Goal: Task Accomplishment & Management: Use online tool/utility

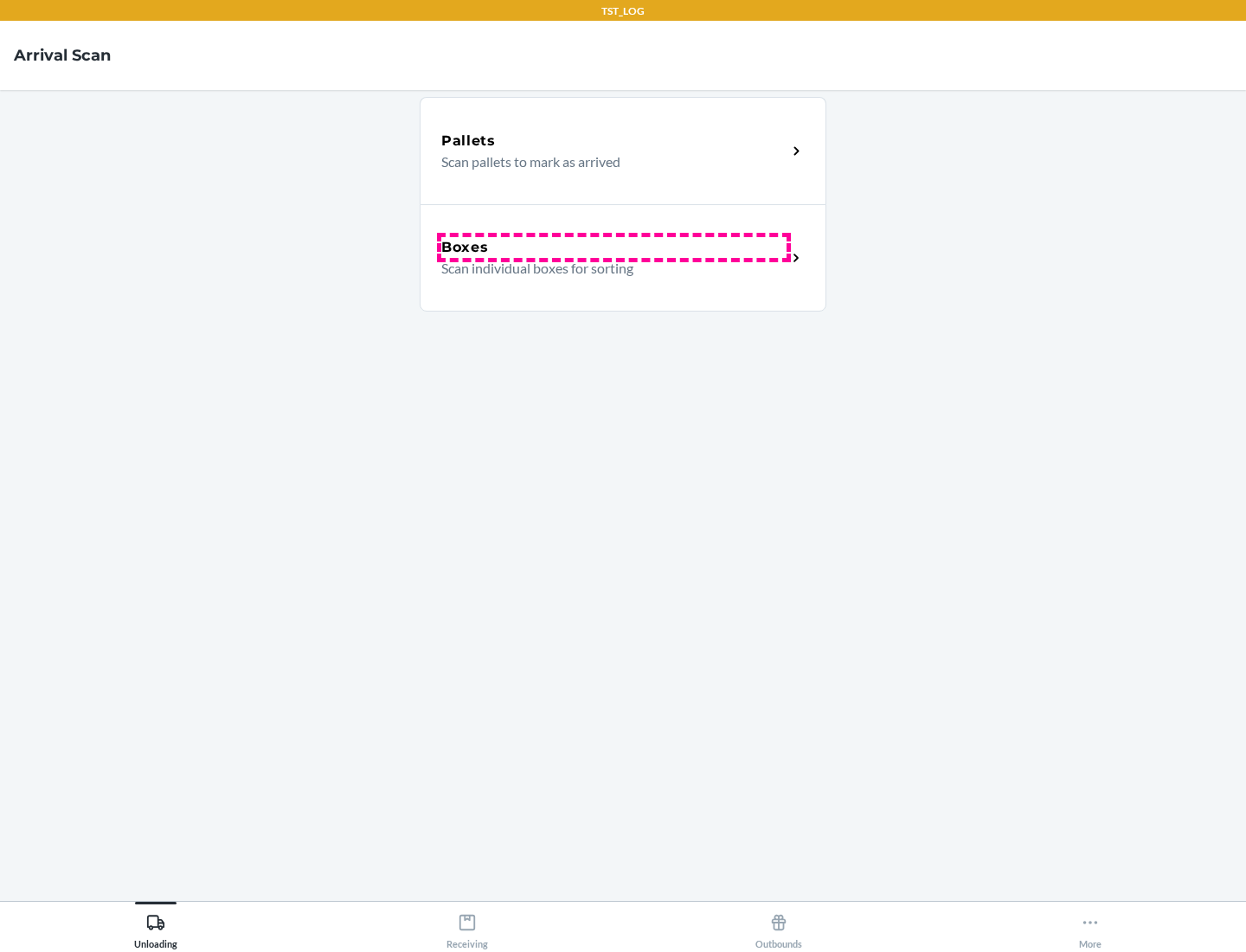
click at [614, 248] on div "Boxes" at bounding box center [614, 248] width 346 height 21
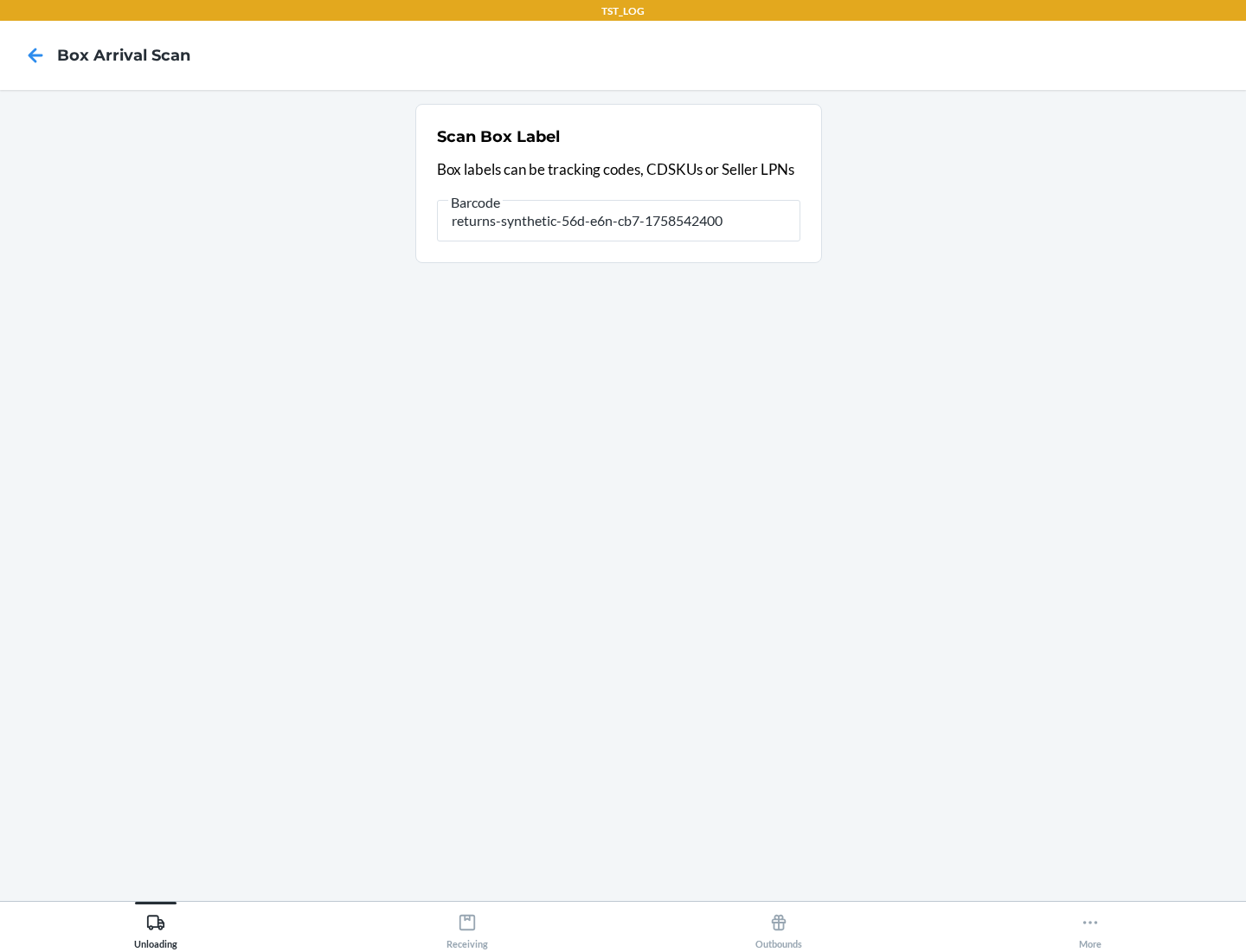
type input "returns-synthetic-56d-e6n-cb7-1758542400"
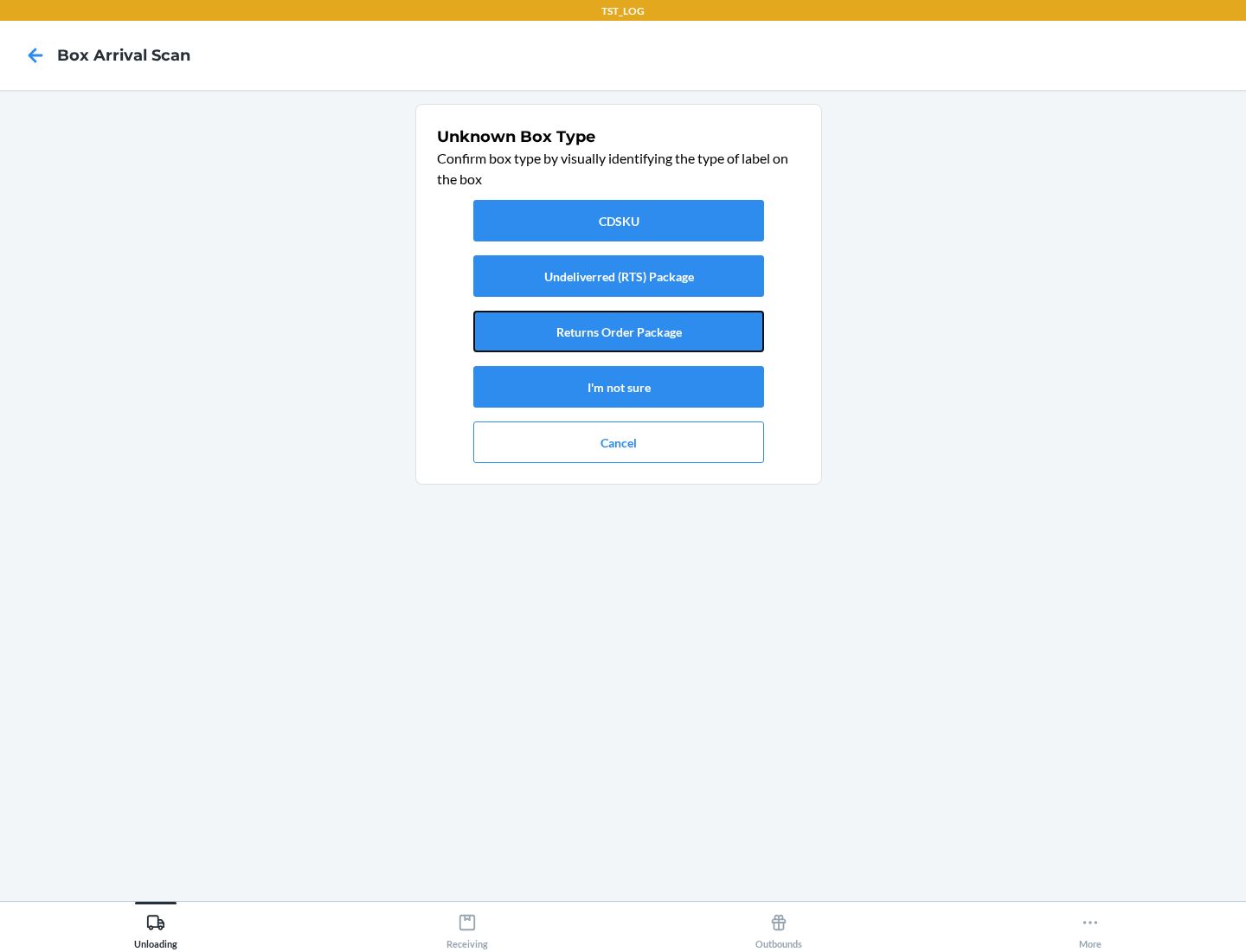
click at [618, 332] on button "Returns Order Package" at bounding box center [618, 332] width 291 height 42
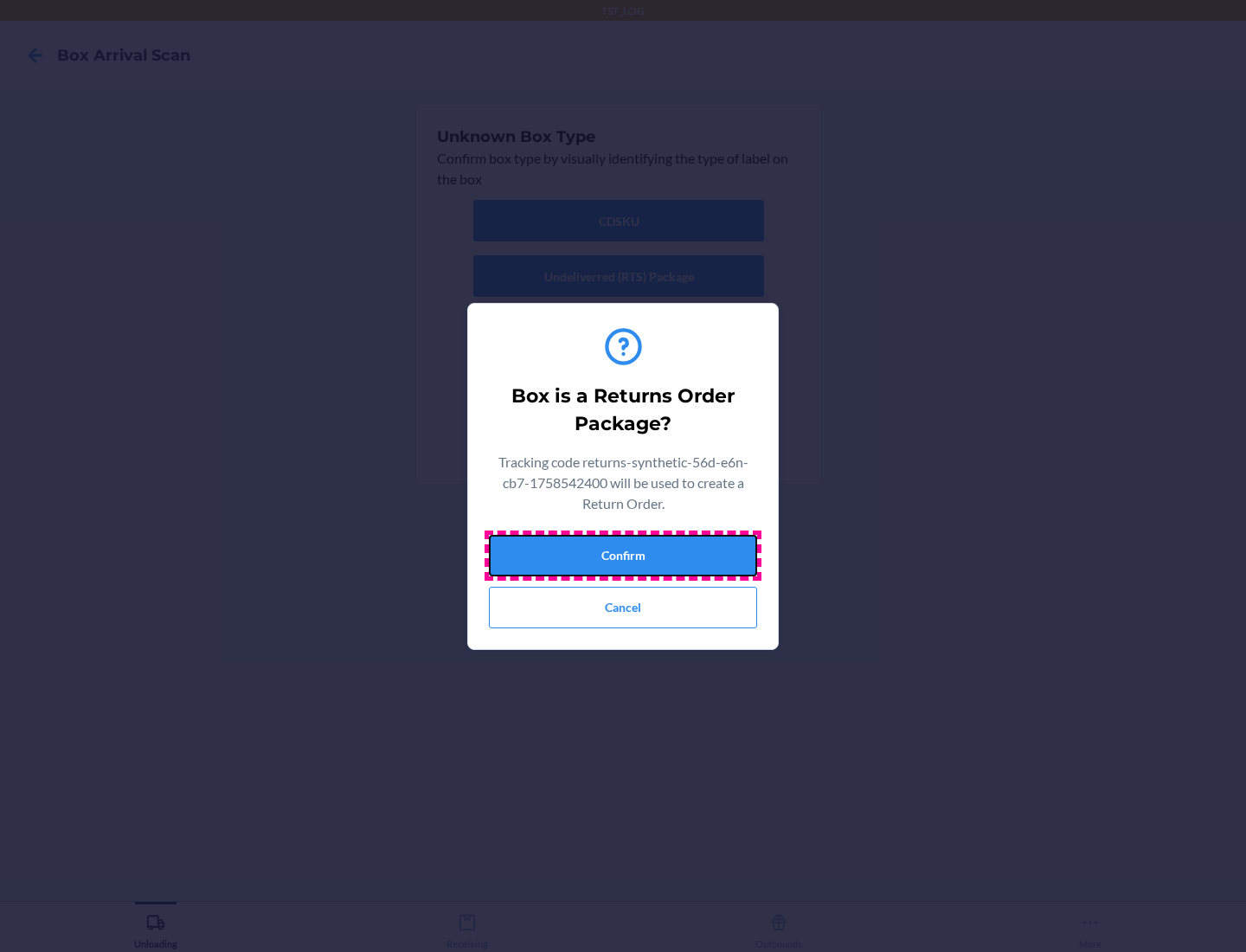
click at [623, 555] on button "Confirm" at bounding box center [623, 556] width 268 height 42
